Goal: Task Accomplishment & Management: Manage account settings

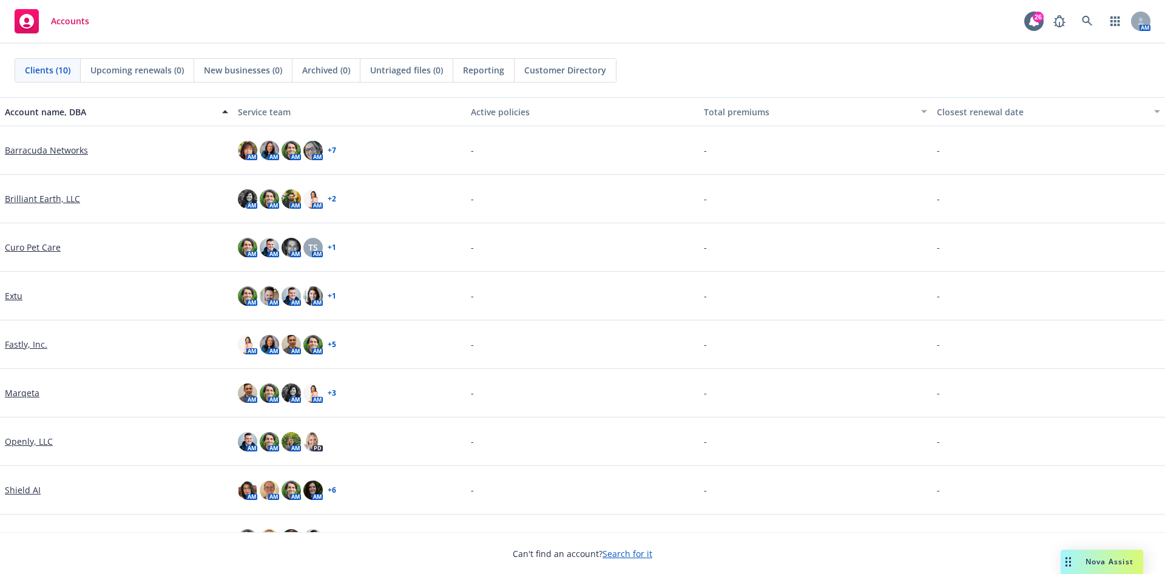
click at [23, 393] on link "Marqeta" at bounding box center [22, 392] width 35 height 13
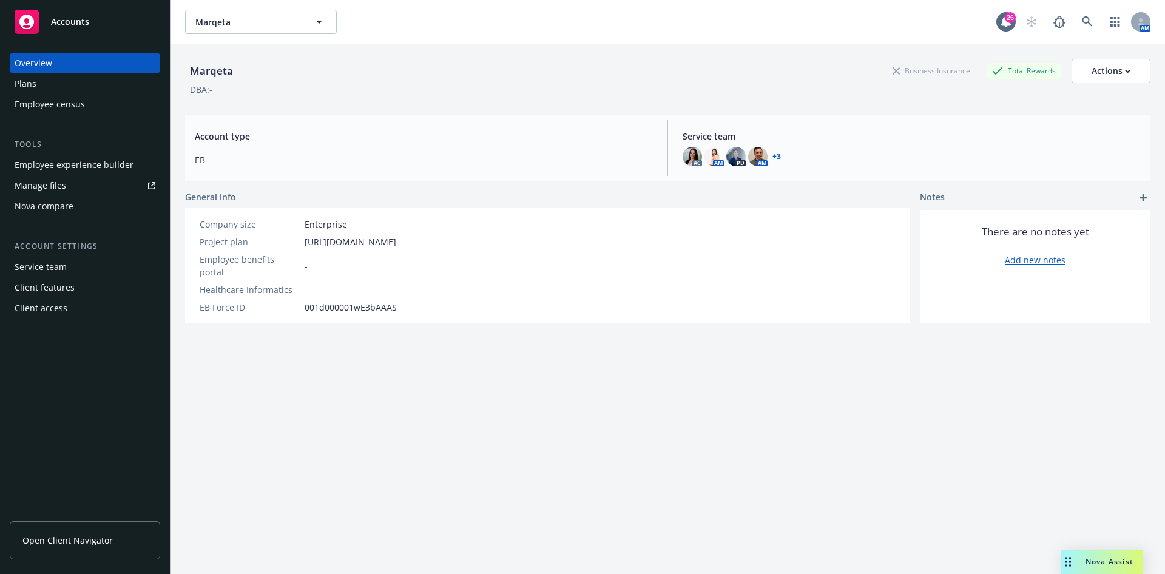
click at [72, 160] on div "Employee experience builder" at bounding box center [74, 164] width 119 height 19
click at [56, 539] on span "Open Client Navigator" at bounding box center [67, 540] width 90 height 13
click at [64, 284] on div "Client features" at bounding box center [45, 287] width 60 height 19
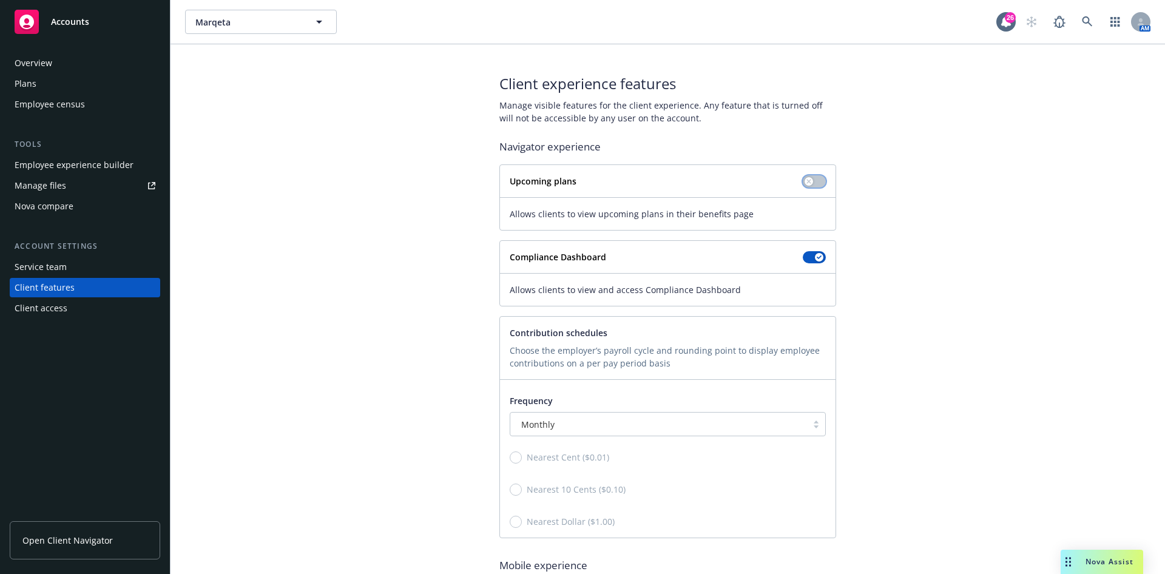
click at [812, 181] on button "button" at bounding box center [814, 181] width 23 height 12
click at [377, 274] on div "Client experience features Manage visible features for the client experience. A…" at bounding box center [667, 361] width 965 height 576
click at [288, 257] on div "Client experience features Manage visible features for the client experience. A…" at bounding box center [667, 361] width 965 height 576
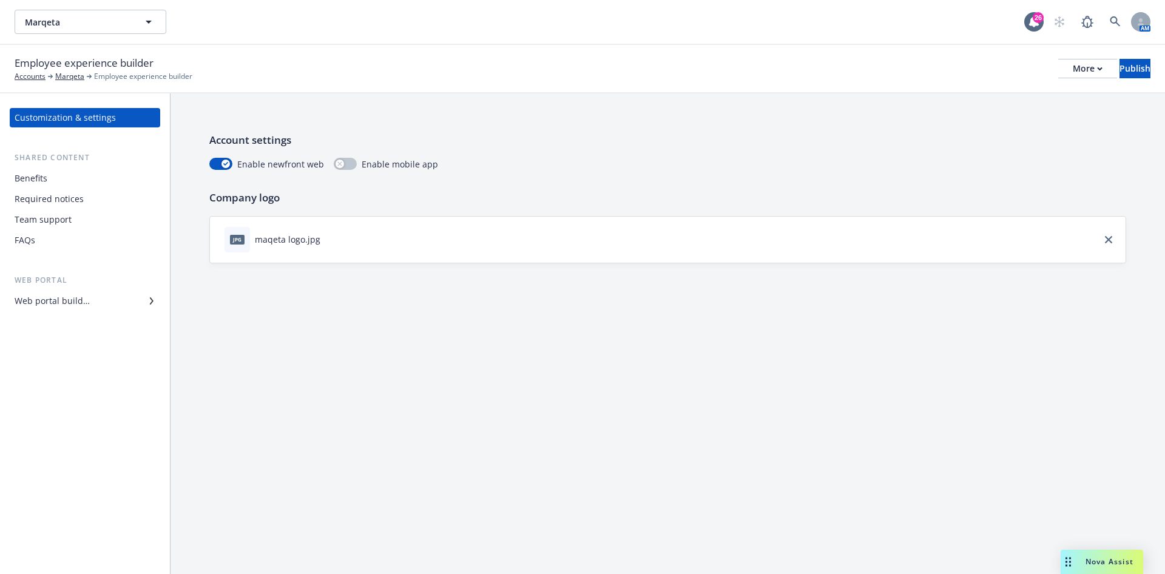
click at [75, 177] on div "Benefits" at bounding box center [85, 178] width 141 height 19
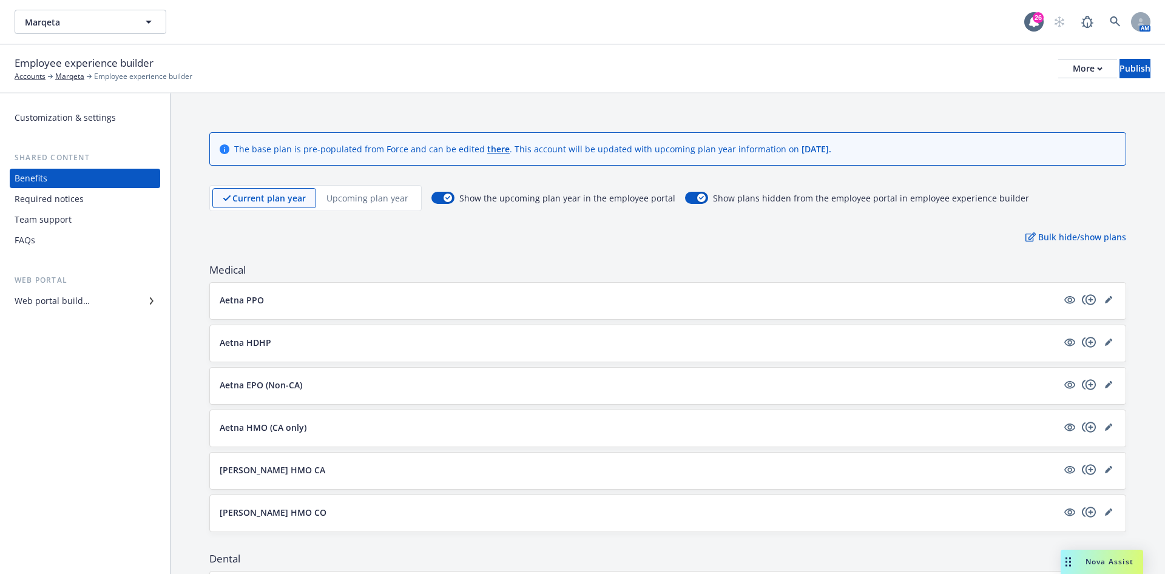
click at [109, 110] on div "Customization & settings" at bounding box center [65, 117] width 101 height 19
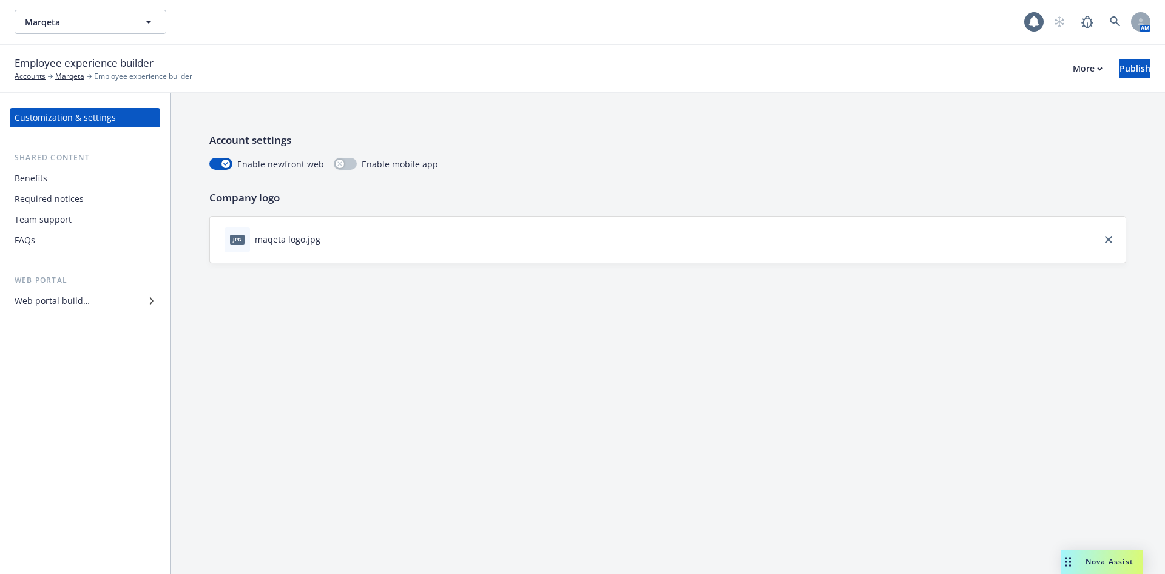
click at [69, 193] on div "Required notices" at bounding box center [49, 198] width 69 height 19
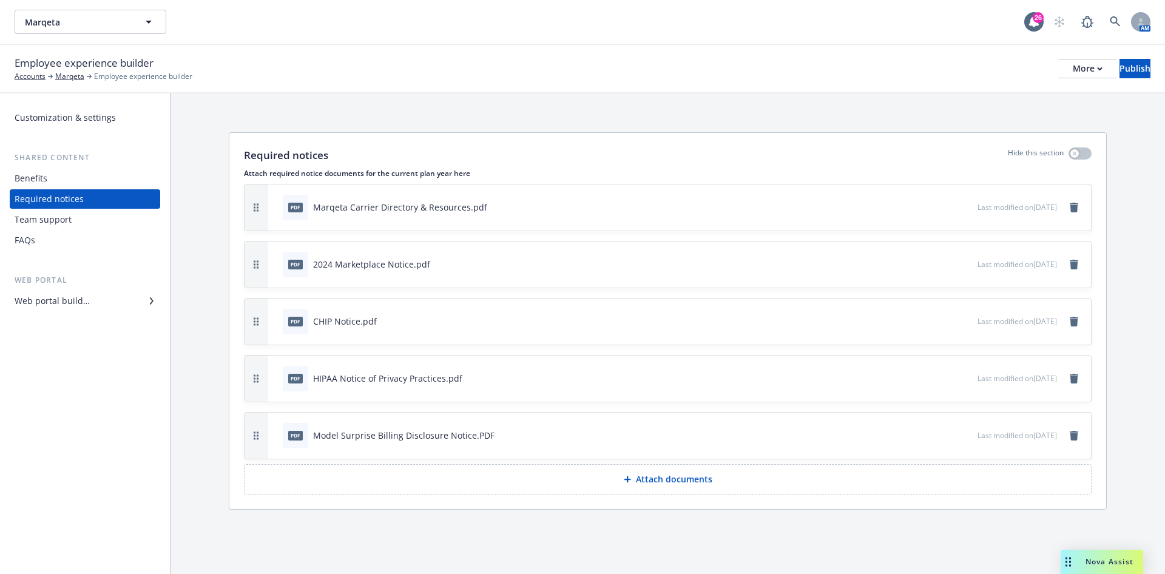
click at [134, 177] on div "Benefits" at bounding box center [85, 178] width 141 height 19
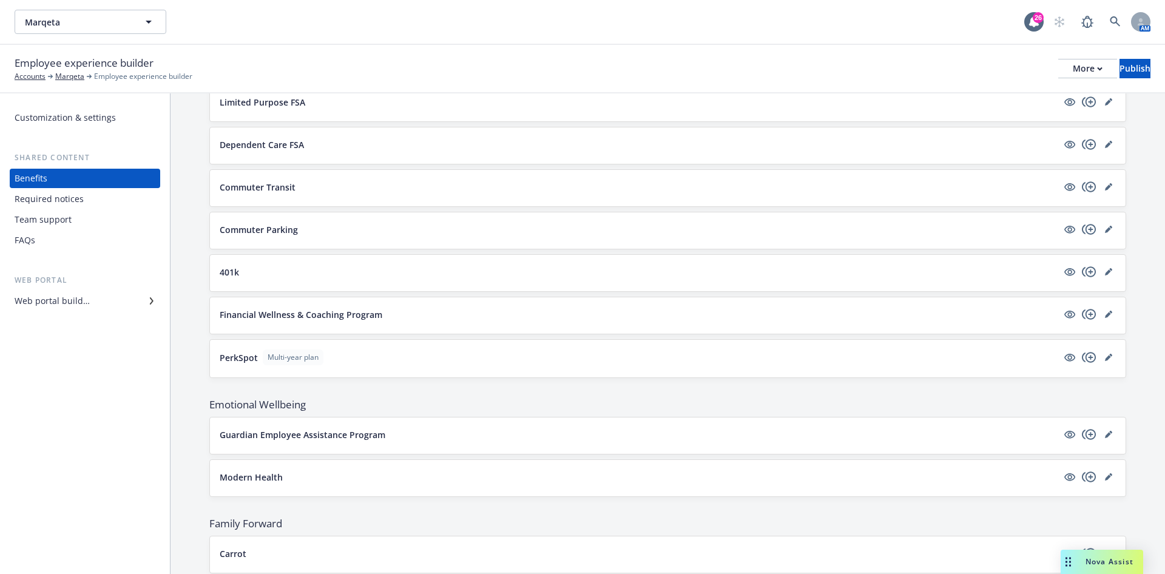
scroll to position [1630, 0]
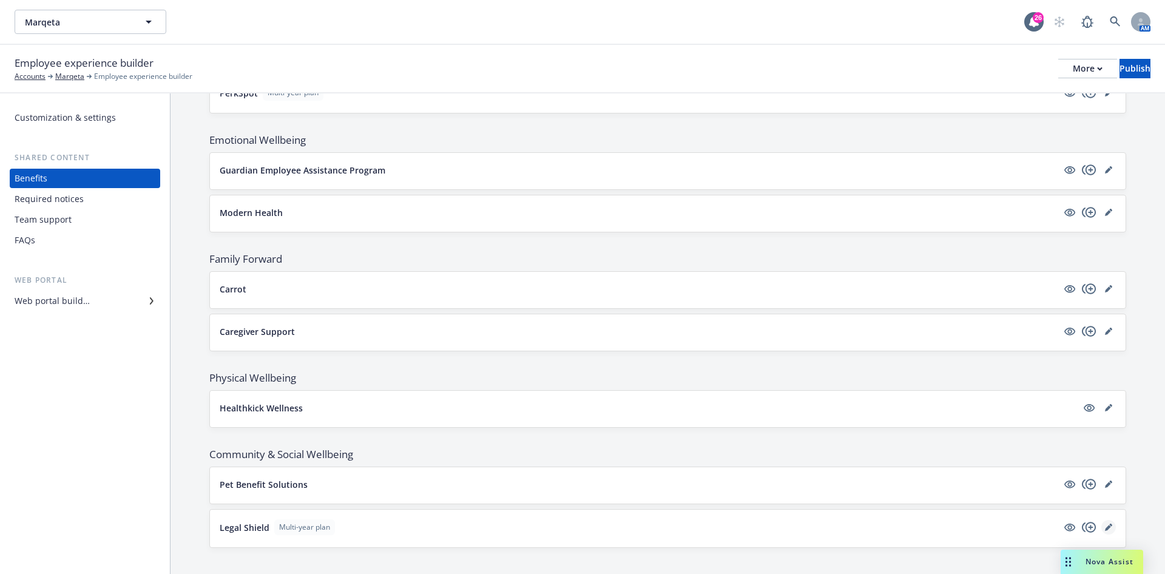
click at [1105, 525] on icon "editPencil" at bounding box center [1108, 528] width 6 height 6
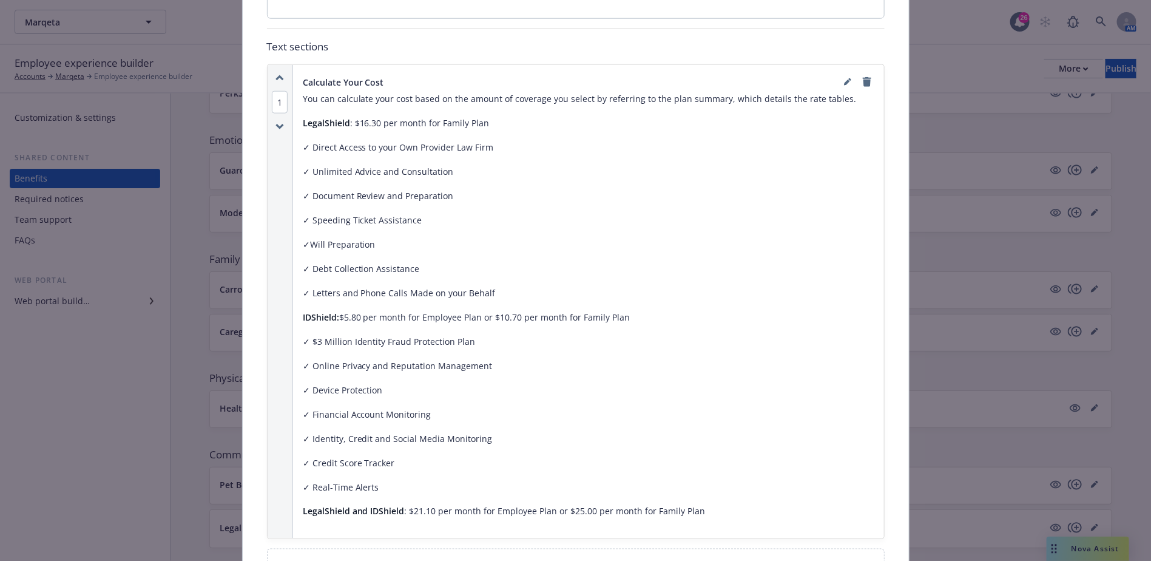
scroll to position [673, 0]
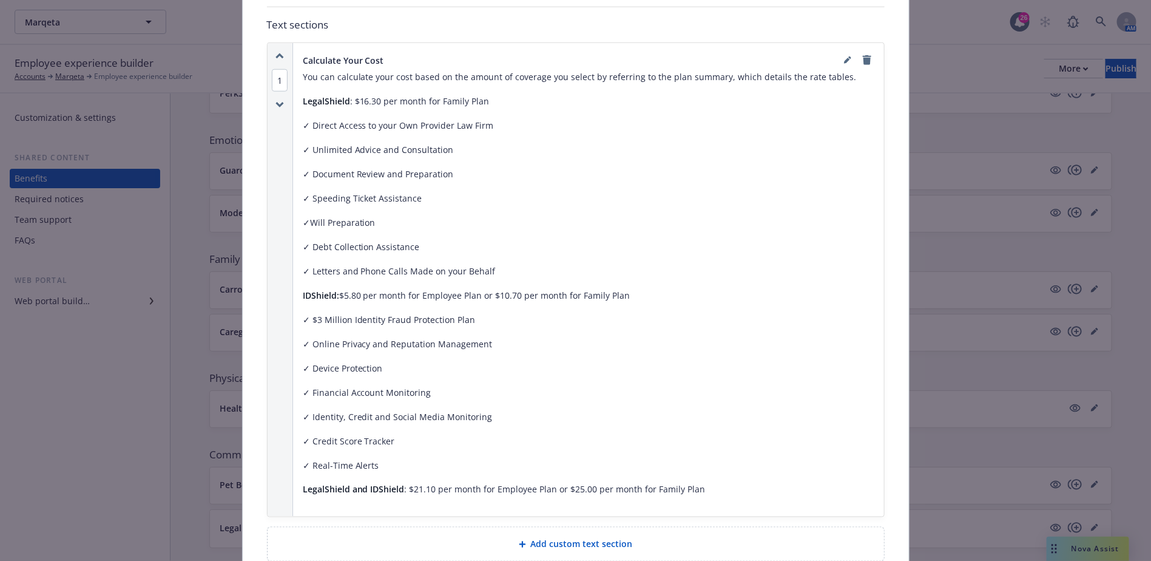
click at [416, 337] on p "✓ Online Privacy and Reputation Management" at bounding box center [589, 344] width 572 height 15
click at [520, 337] on p "✓ Online Privacy and Reputation Management" at bounding box center [589, 344] width 572 height 15
click at [687, 482] on p "LegalShield and IDShield : $21.10 per month for Employee Plan or $25.00 per mon…" at bounding box center [589, 489] width 572 height 15
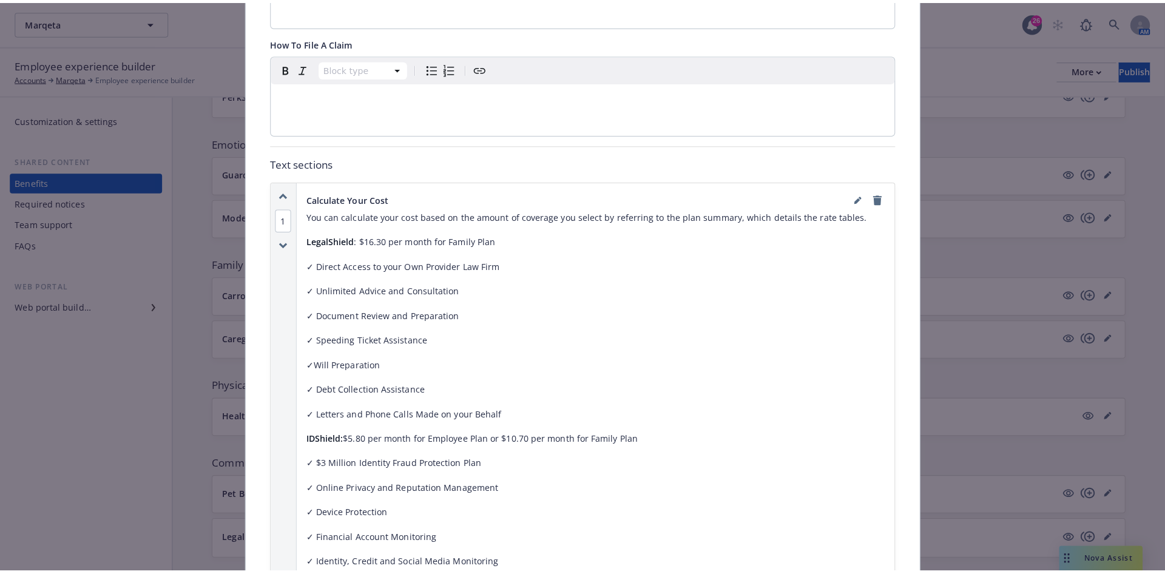
scroll to position [491, 0]
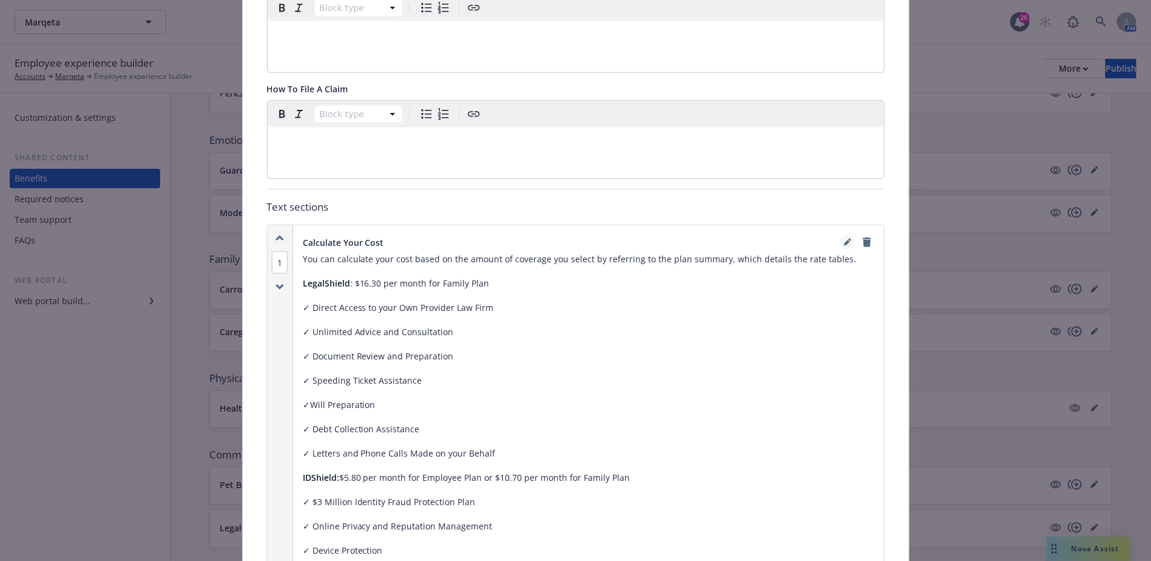
click at [840, 235] on link "editPencil" at bounding box center [847, 242] width 15 height 15
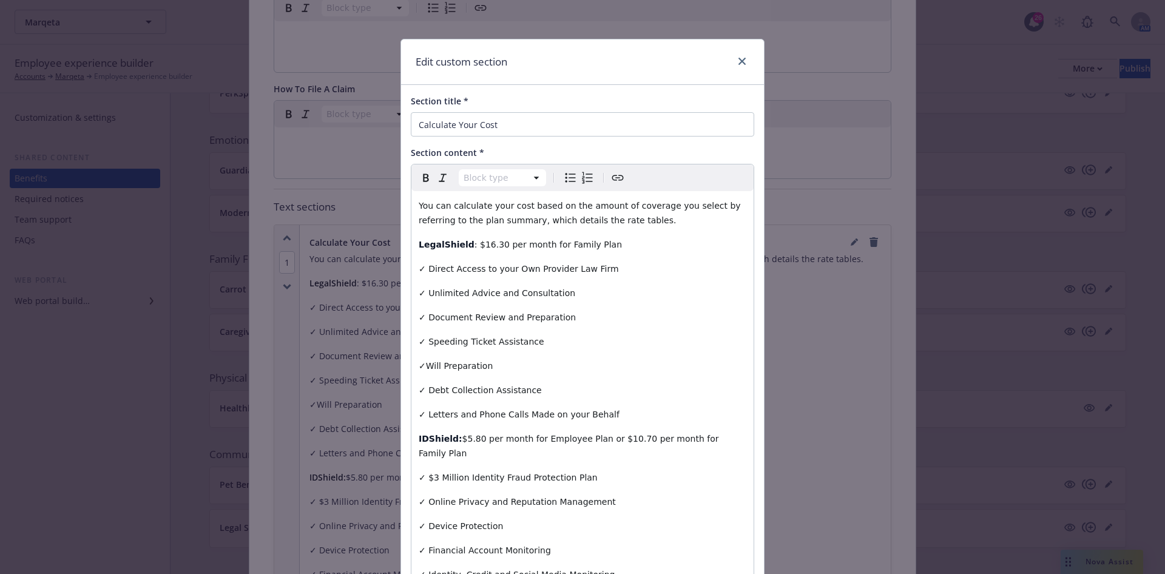
click at [652, 251] on p "LegalShield : $16.30 per month for Family Plan" at bounding box center [583, 244] width 328 height 15
click at [636, 417] on p "✓ Letters and Phone Calls Made on your Behalf" at bounding box center [583, 414] width 328 height 15
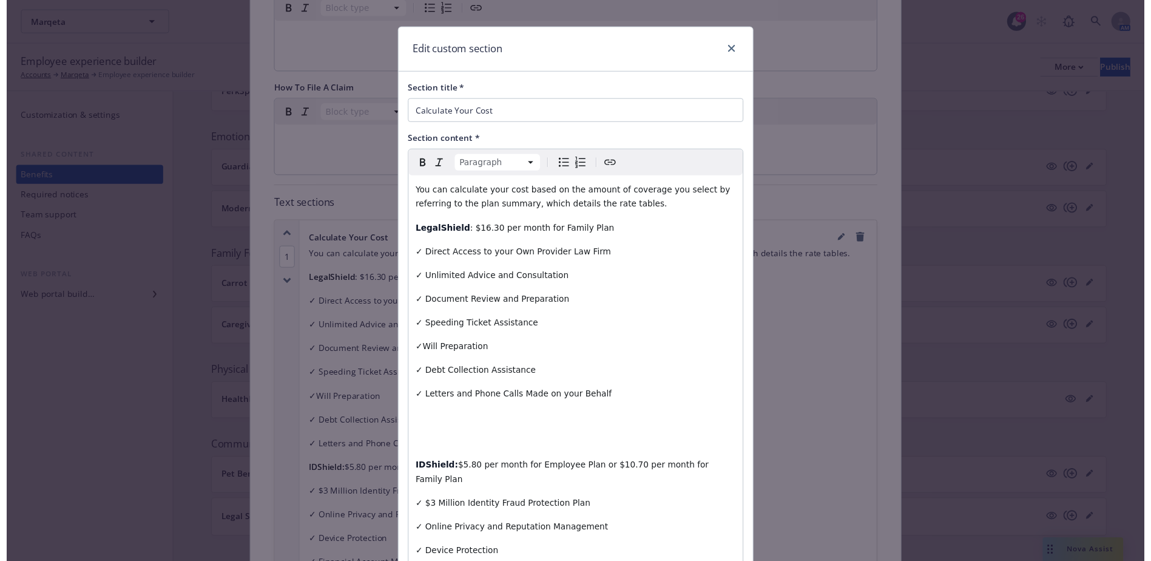
scroll to position [0, 0]
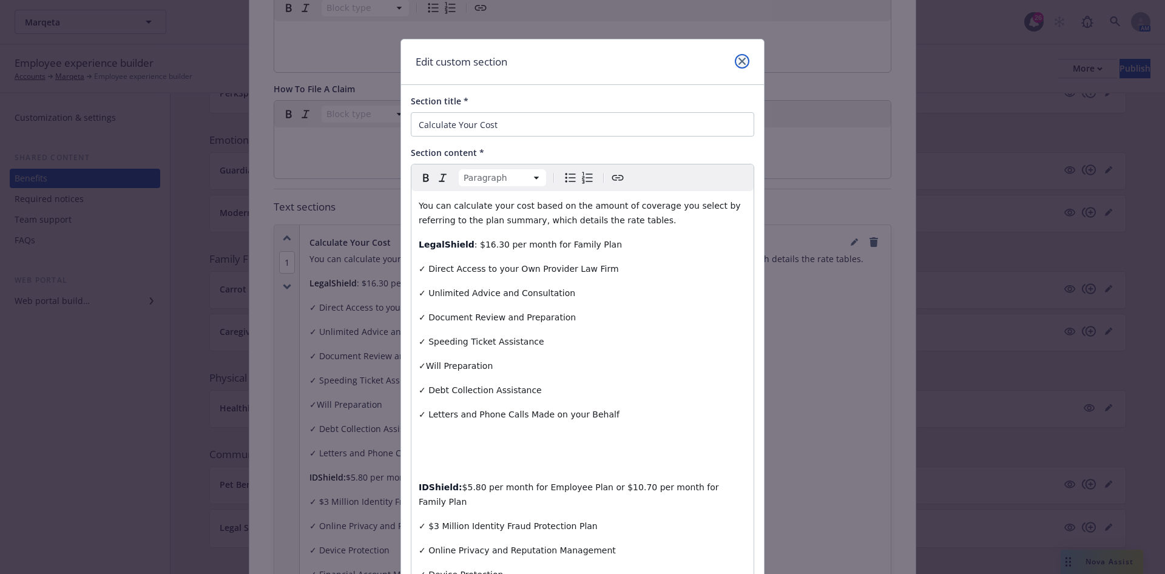
click at [735, 64] on link "close" at bounding box center [742, 61] width 15 height 15
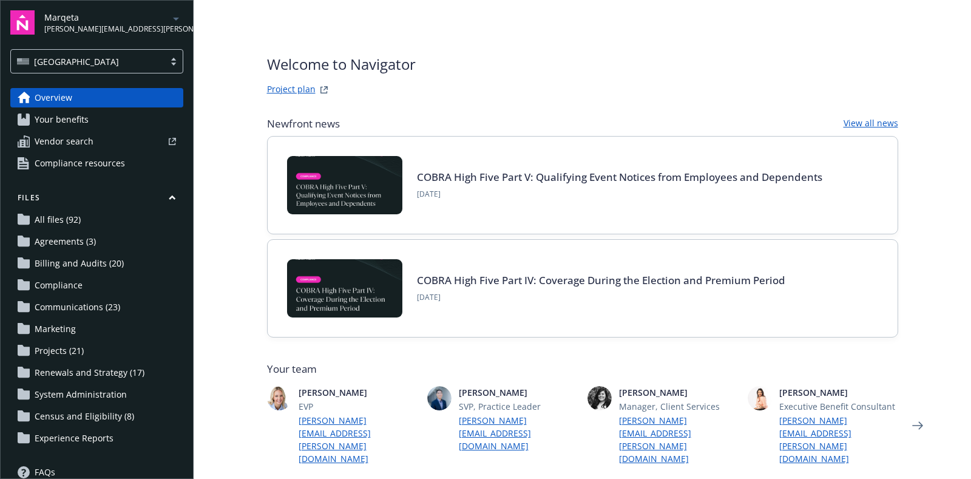
click at [94, 115] on link "Your benefits" at bounding box center [96, 119] width 173 height 19
